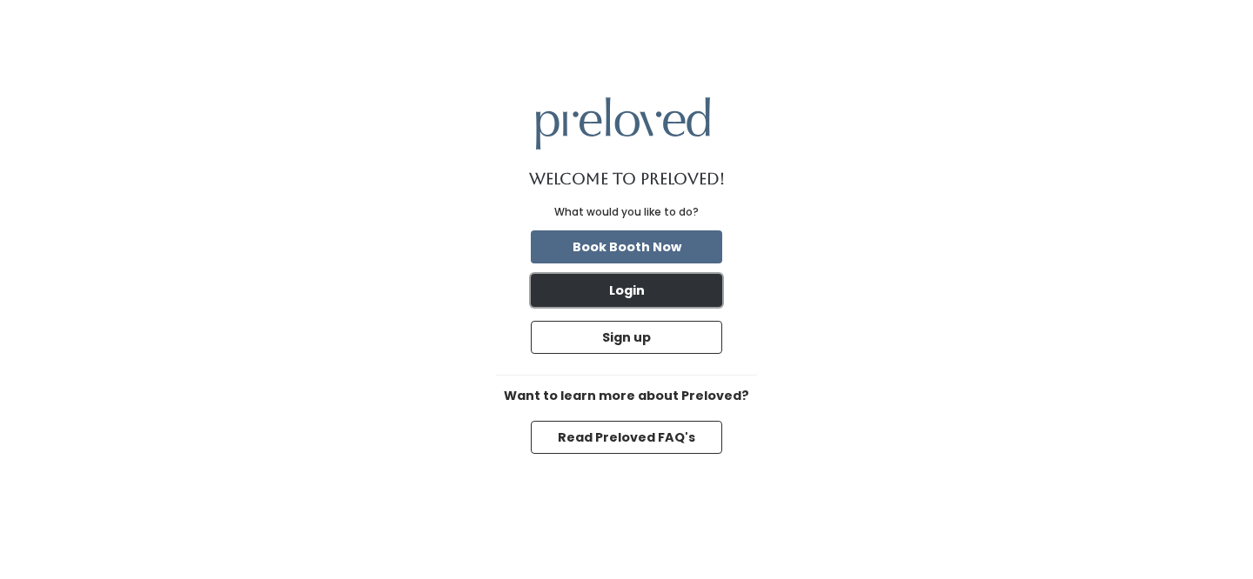
click at [648, 281] on button "Login" at bounding box center [626, 290] width 191 height 33
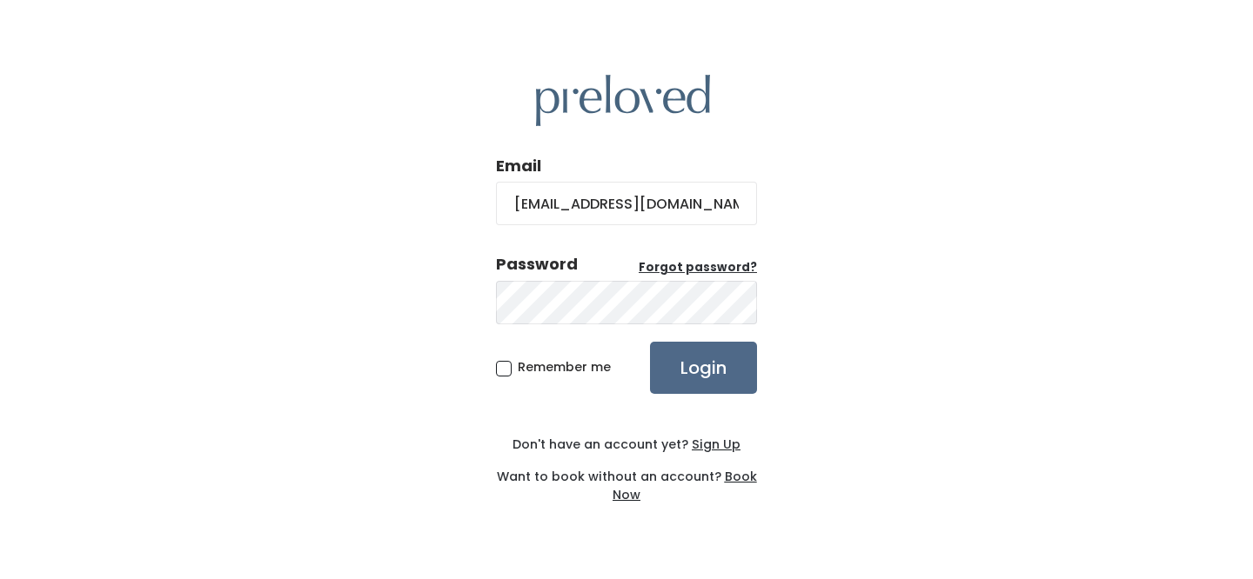
type input "alliedietz@gmail.com"
click at [650, 342] on input "Login" at bounding box center [703, 368] width 107 height 52
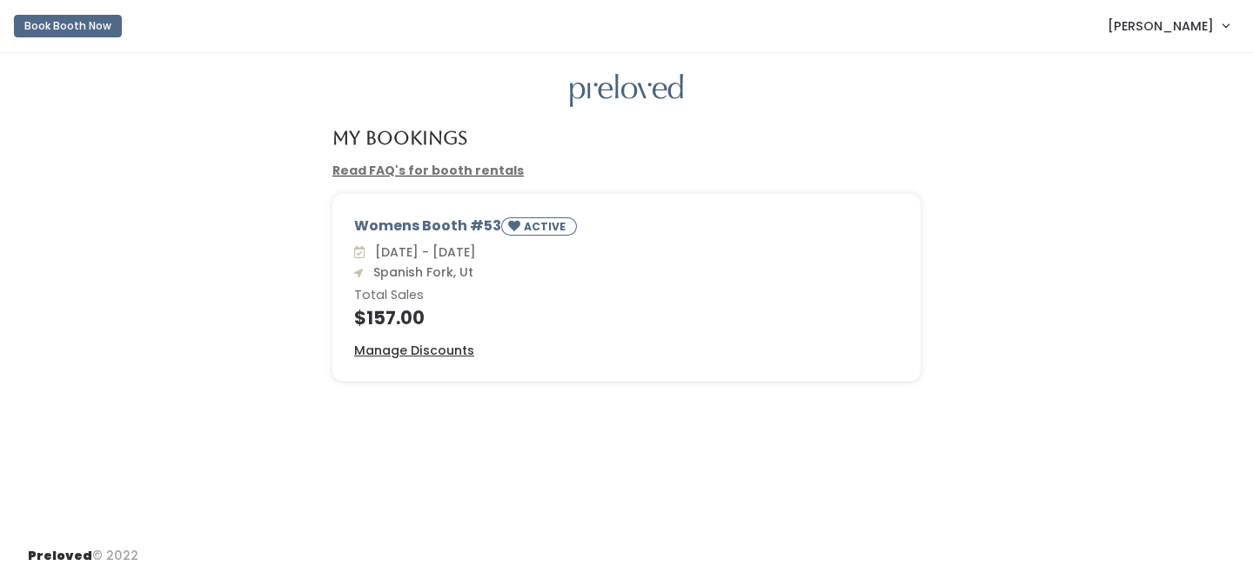
drag, startPoint x: 362, startPoint y: 318, endPoint x: 423, endPoint y: 320, distance: 60.9
click at [423, 320] on h4 "$157.00" at bounding box center [626, 318] width 545 height 20
click at [558, 391] on div "Womens Booth #53 ACTIVE [DATE] - [DATE] Spanish Fork, Ut Total Sales $157.00 Ma…" at bounding box center [626, 298] width 609 height 209
click at [431, 350] on u "Manage Discounts" at bounding box center [414, 350] width 120 height 17
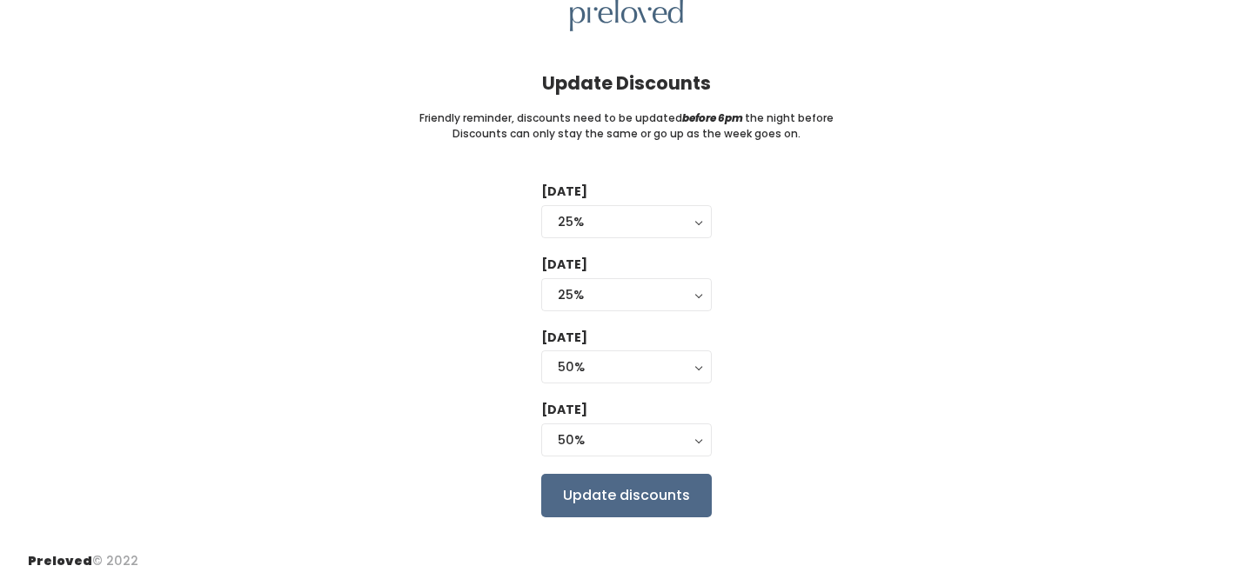
scroll to position [77, 0]
